Goal: Use online tool/utility: Utilize a website feature to perform a specific function

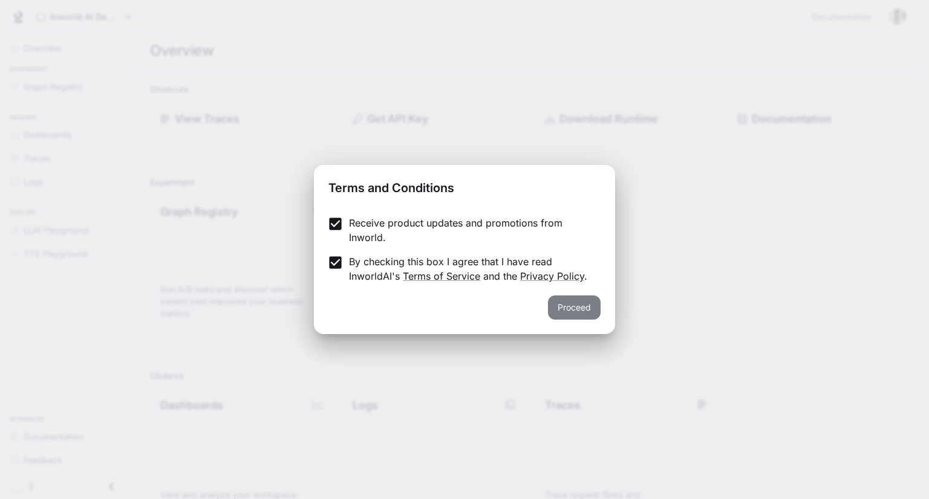
click at [586, 314] on button "Proceed" at bounding box center [574, 308] width 53 height 24
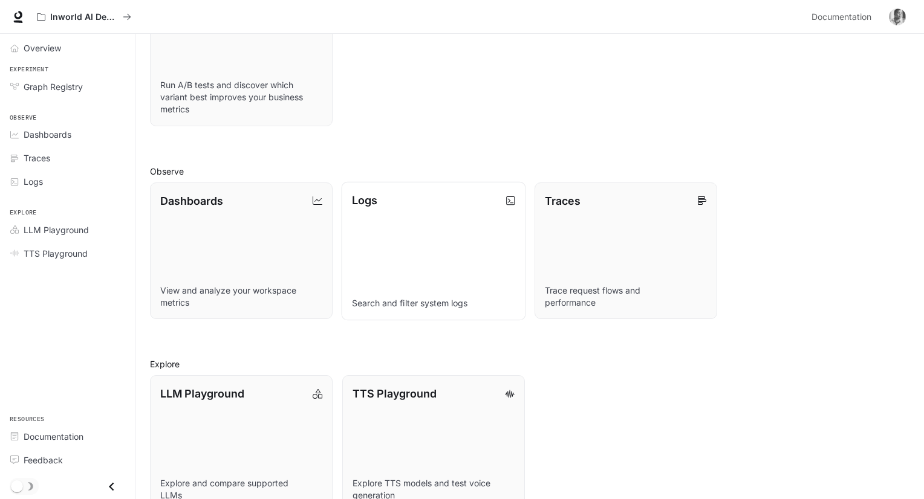
scroll to position [232, 0]
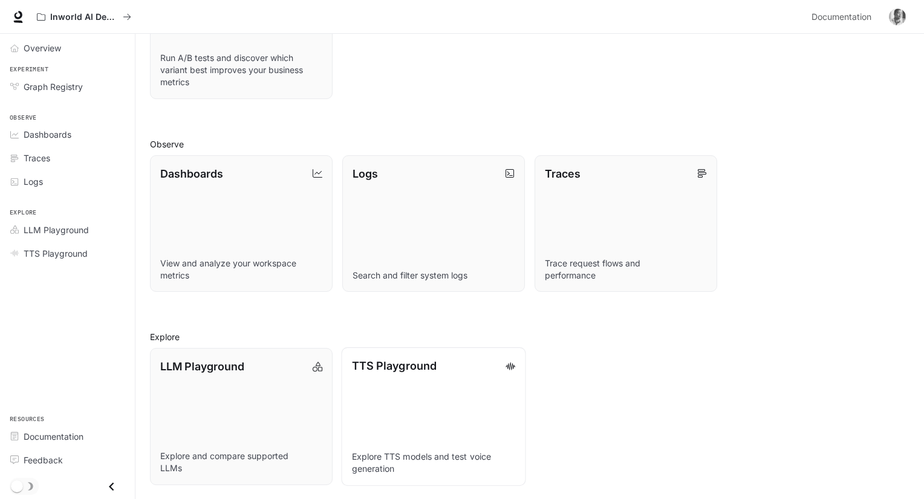
click at [410, 402] on link "TTS Playground Explore TTS models and test voice generation" at bounding box center [433, 417] width 184 height 138
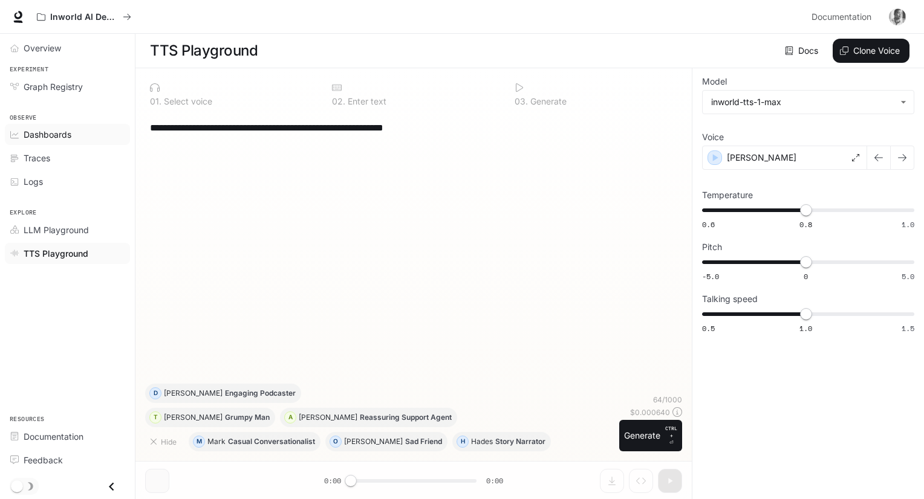
drag, startPoint x: 481, startPoint y: 135, endPoint x: 114, endPoint y: 142, distance: 367.7
click at [114, 142] on div "**********" at bounding box center [462, 250] width 924 height 500
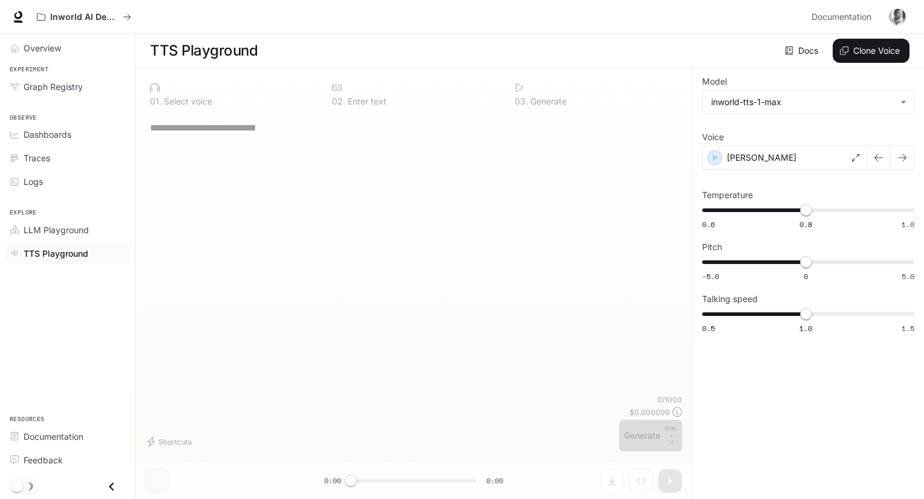
drag, startPoint x: 172, startPoint y: 175, endPoint x: 172, endPoint y: 169, distance: 6.1
click at [172, 174] on div "* ​" at bounding box center [413, 254] width 537 height 282
click at [237, 131] on textarea at bounding box center [413, 128] width 527 height 14
drag, startPoint x: 233, startPoint y: 138, endPoint x: 177, endPoint y: 224, distance: 102.6
click at [177, 224] on div "* ​" at bounding box center [413, 254] width 537 height 282
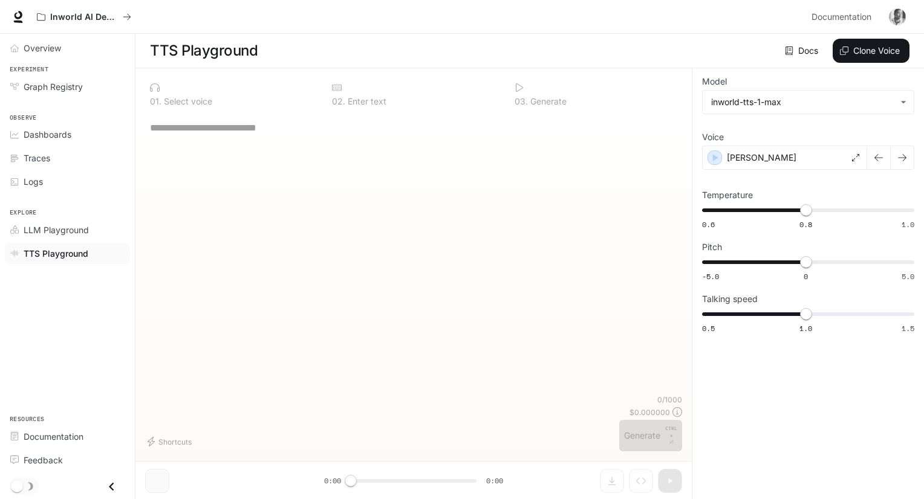
click at [797, 45] on link "Docs" at bounding box center [802, 51] width 41 height 24
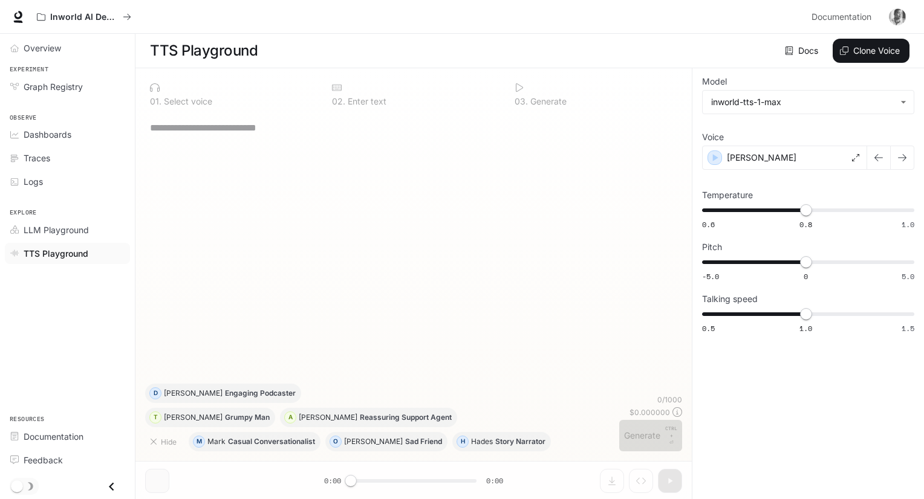
click at [194, 135] on textarea at bounding box center [413, 128] width 527 height 14
click at [153, 125] on textarea at bounding box center [413, 128] width 527 height 14
paste textarea "**********"
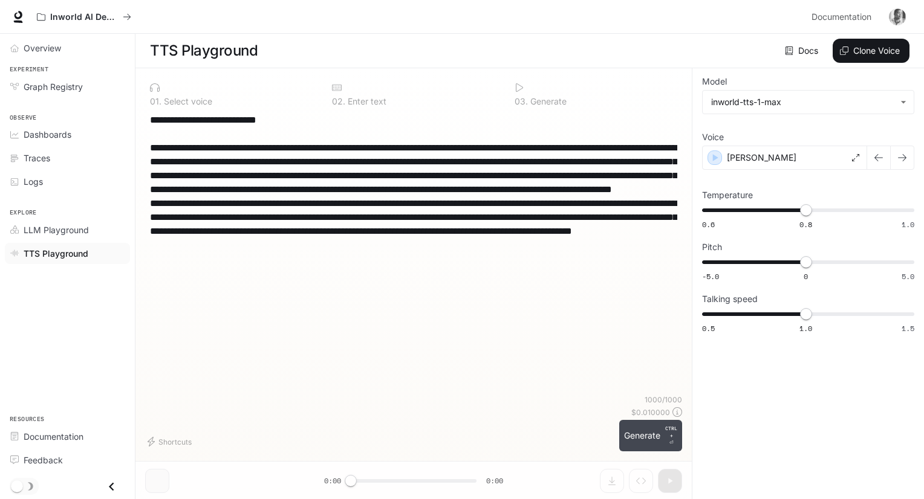
type textarea "**********"
click at [633, 440] on button "Generate CTRL + ⏎" at bounding box center [650, 435] width 63 height 31
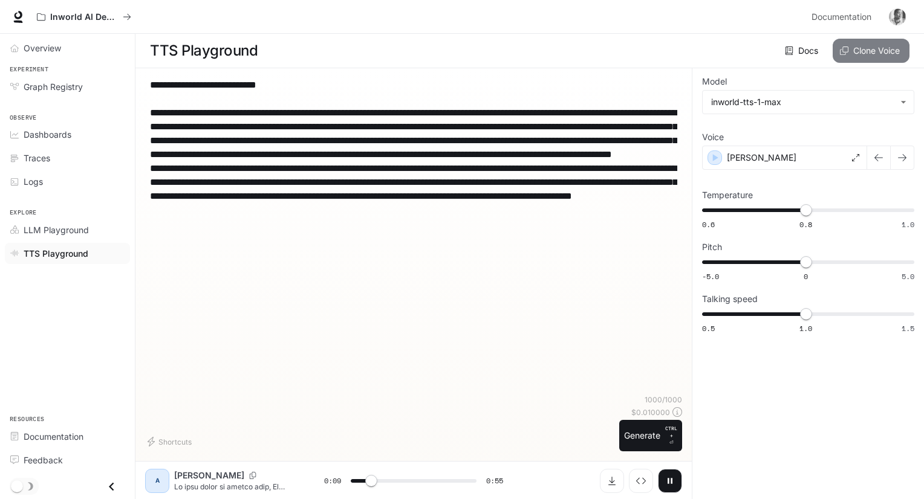
click at [868, 49] on button "Clone Voice" at bounding box center [871, 51] width 77 height 24
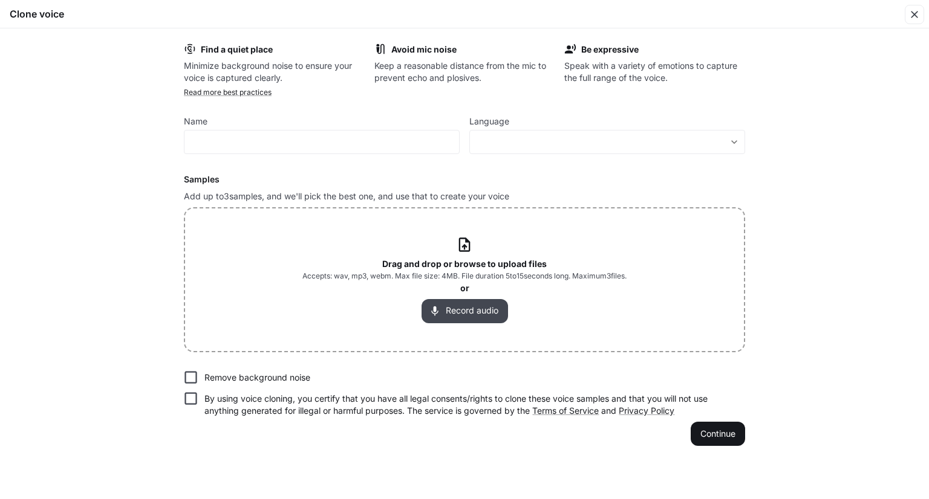
click at [464, 313] on button "Record audio" at bounding box center [464, 311] width 86 height 24
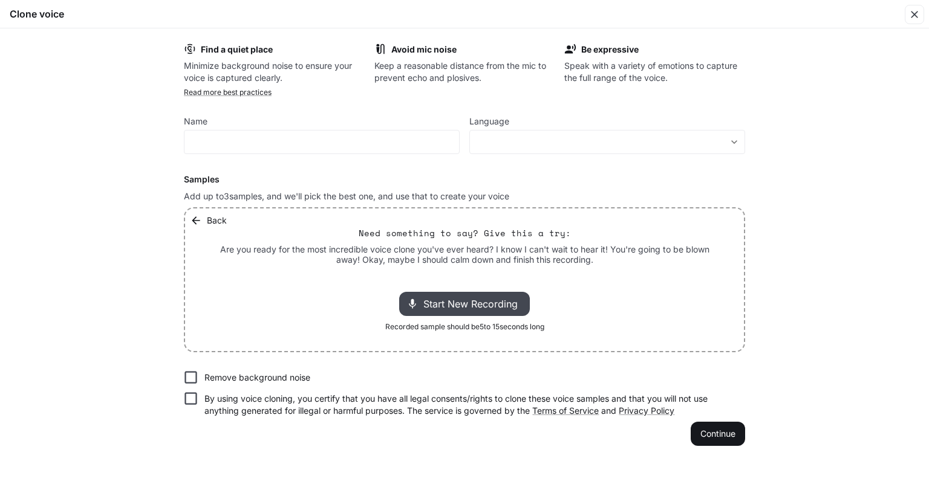
click at [463, 297] on span "Start New Recording" at bounding box center [474, 304] width 102 height 15
click at [728, 437] on button "Continue" at bounding box center [718, 434] width 54 height 24
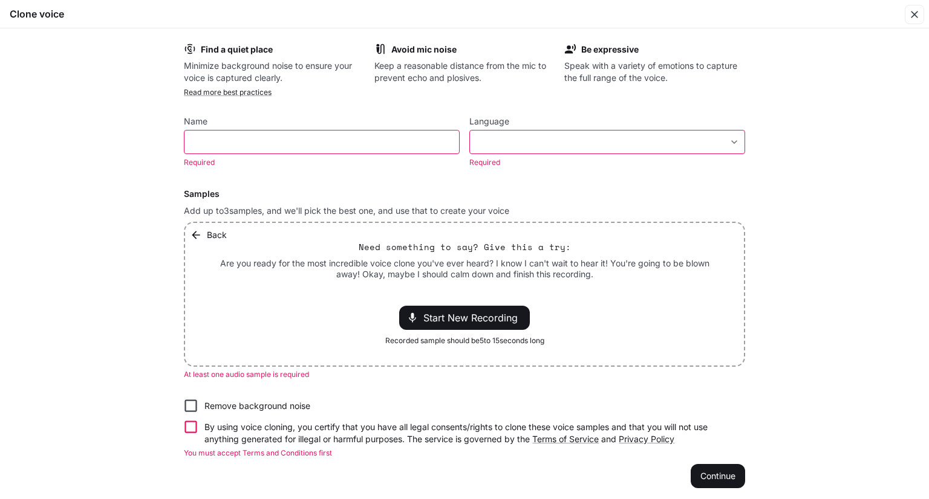
type input "*"
click at [269, 136] on input "text" at bounding box center [321, 142] width 275 height 12
type input "********"
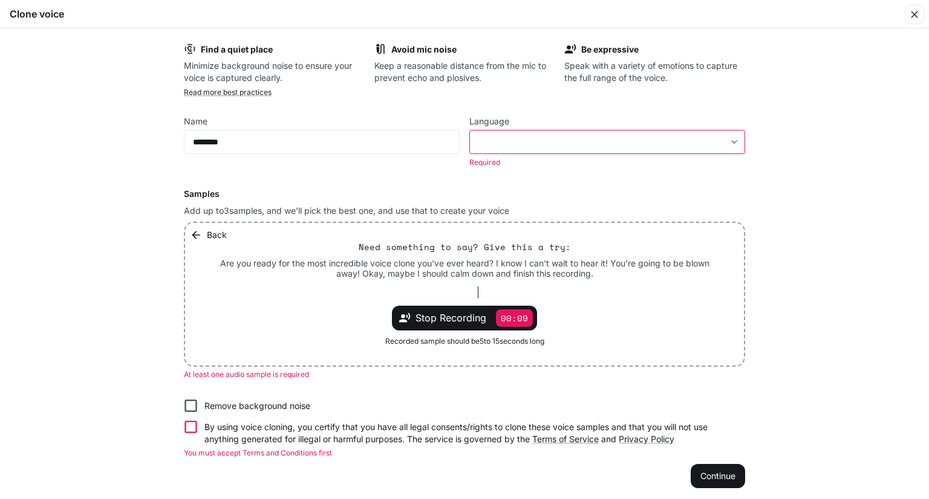
click at [724, 132] on div "​ ​" at bounding box center [607, 142] width 276 height 24
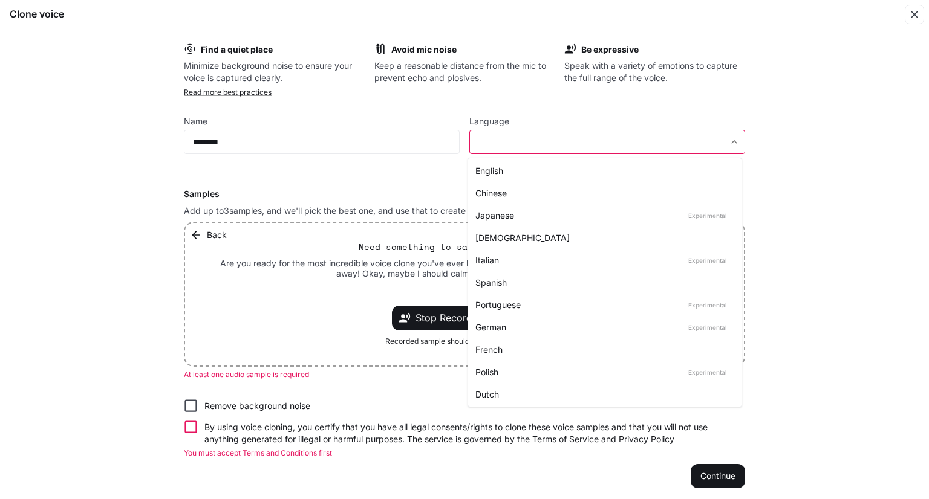
click at [730, 140] on body "**********" at bounding box center [464, 371] width 929 height 742
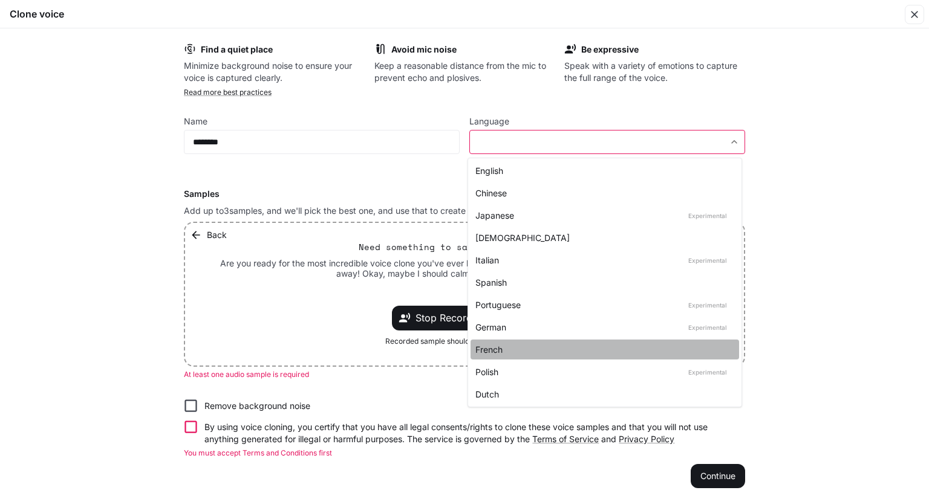
click at [509, 349] on div "French" at bounding box center [602, 349] width 254 height 13
type input "*****"
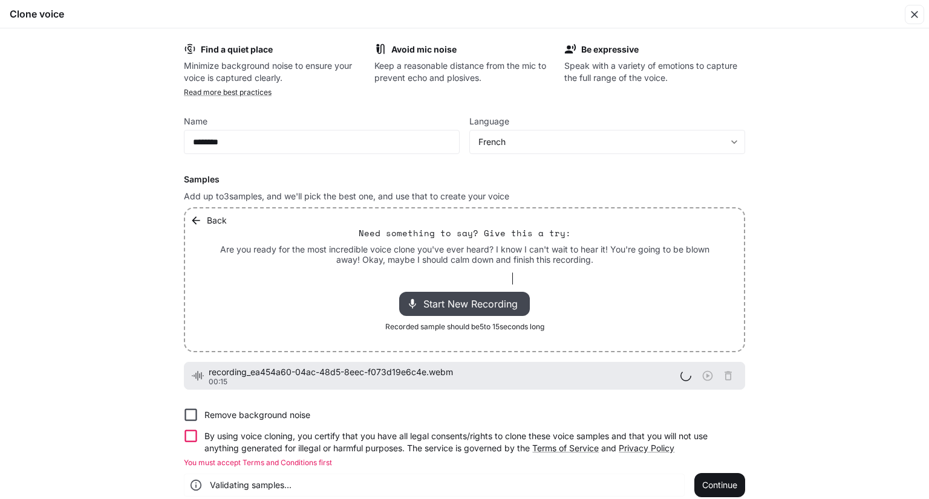
click at [474, 301] on span "Start New Recording" at bounding box center [474, 304] width 102 height 15
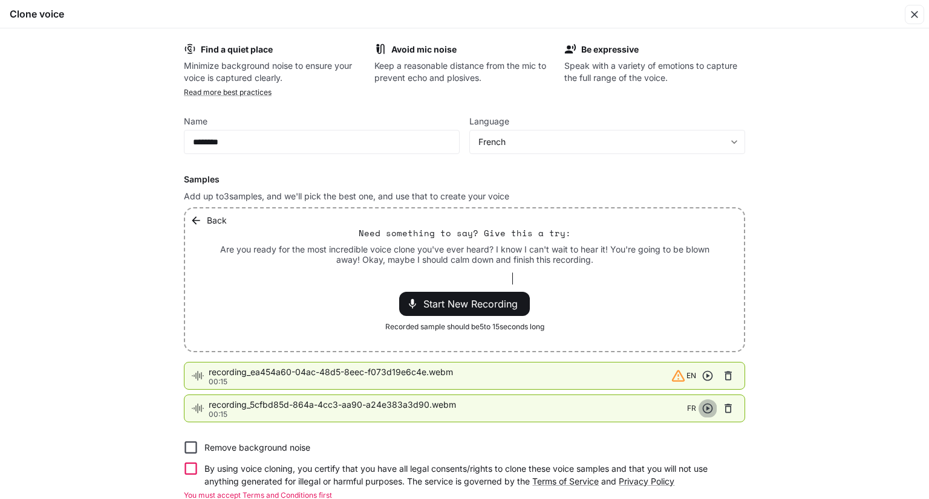
click at [706, 409] on icon "button" at bounding box center [708, 409] width 10 height 10
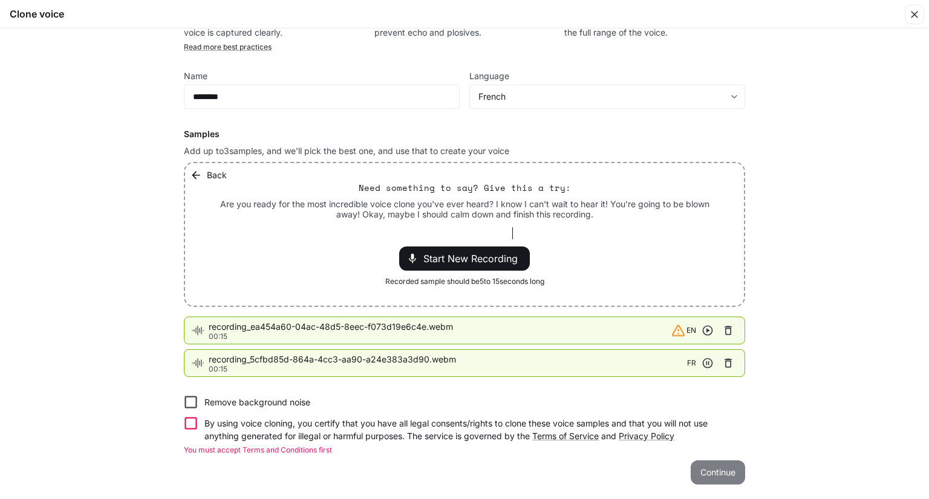
click at [734, 473] on button "Continue" at bounding box center [718, 473] width 54 height 24
click at [695, 473] on button "Continue" at bounding box center [718, 473] width 54 height 24
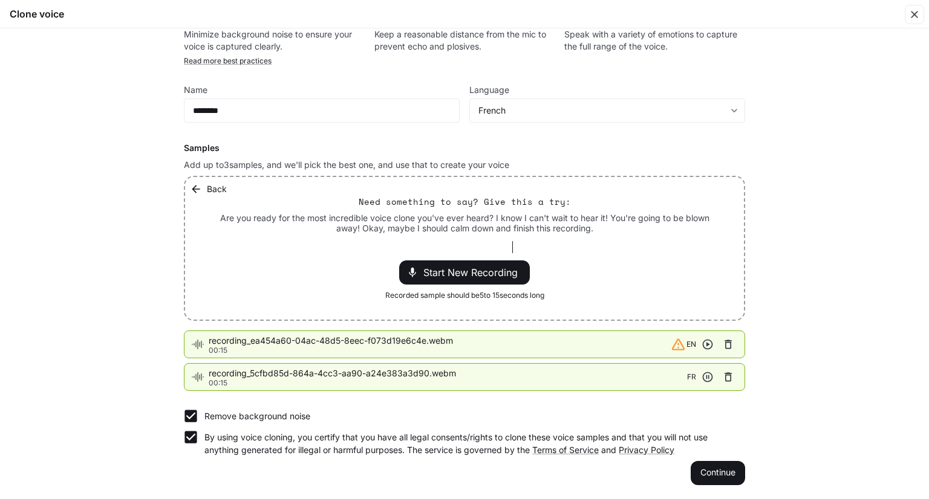
scroll to position [31, 0]
click at [735, 465] on button "Continue" at bounding box center [718, 473] width 54 height 24
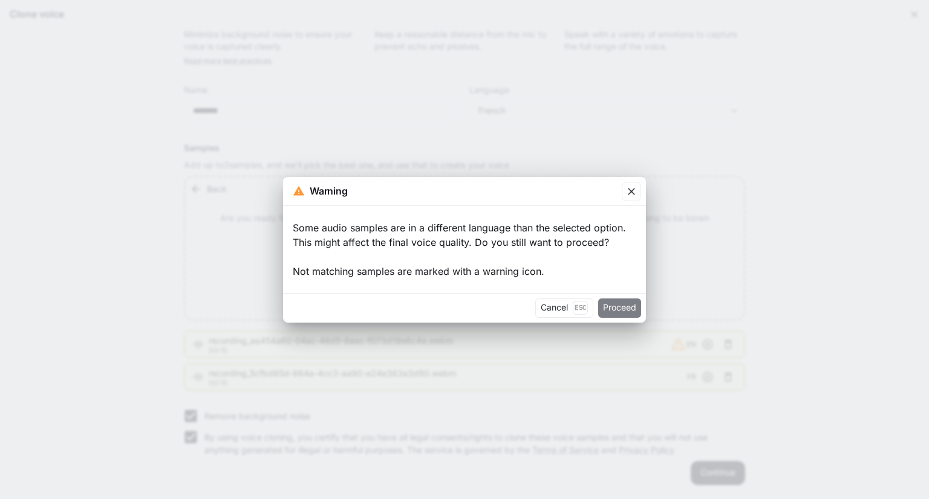
click at [614, 307] on button "Proceed" at bounding box center [619, 308] width 43 height 19
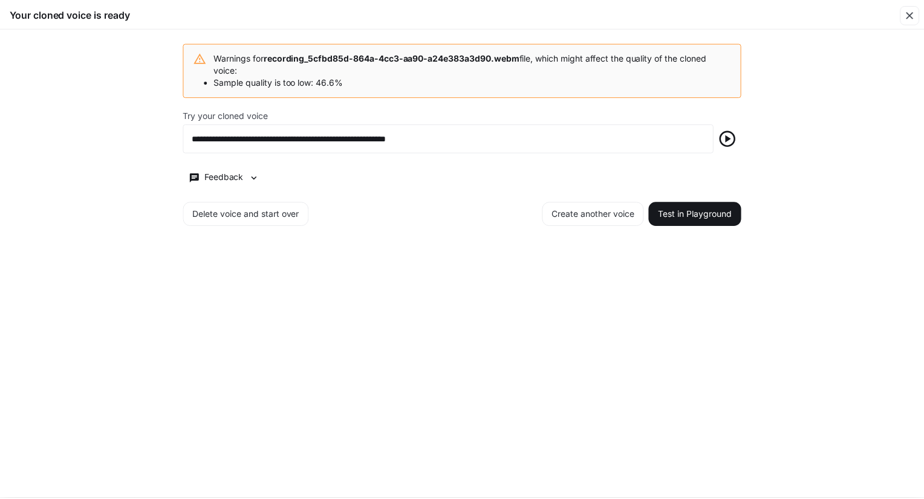
scroll to position [0, 0]
click at [733, 136] on icon "button" at bounding box center [730, 138] width 19 height 19
click at [707, 215] on button "Test in Playground" at bounding box center [698, 214] width 93 height 24
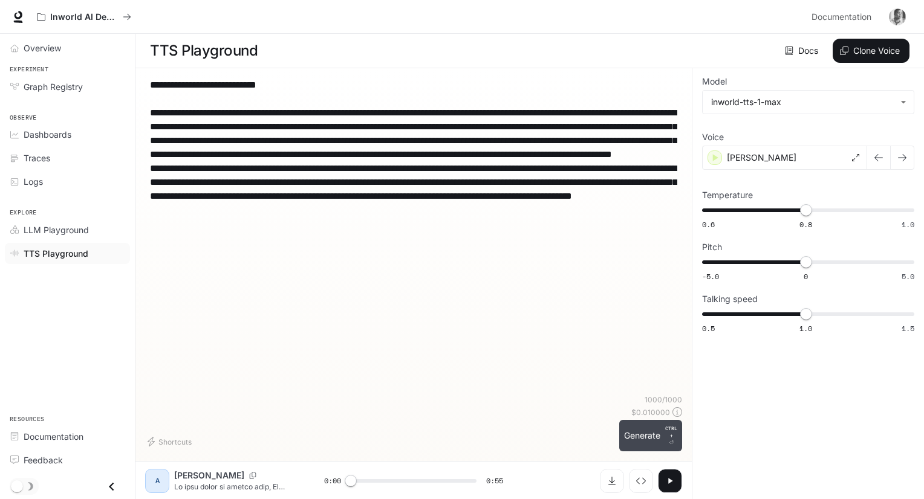
click at [634, 437] on button "Generate CTRL + ⏎" at bounding box center [650, 435] width 63 height 31
type input "*"
